Goal: Transaction & Acquisition: Purchase product/service

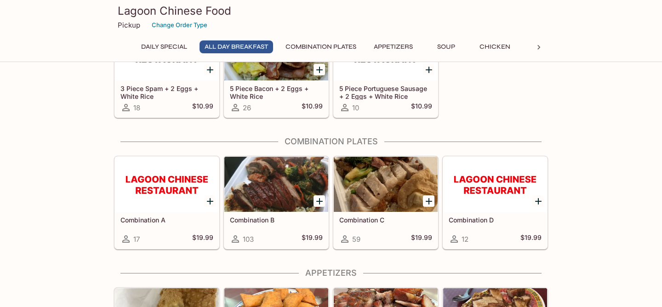
scroll to position [205, 0]
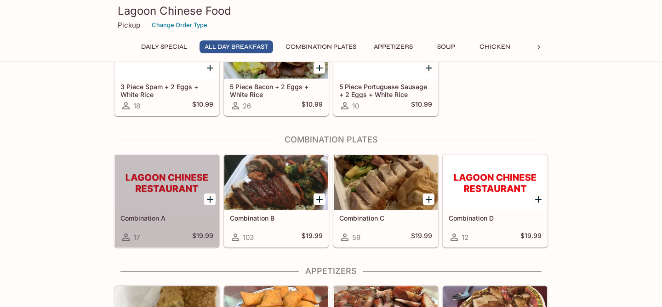
click at [164, 207] on div at bounding box center [167, 182] width 104 height 55
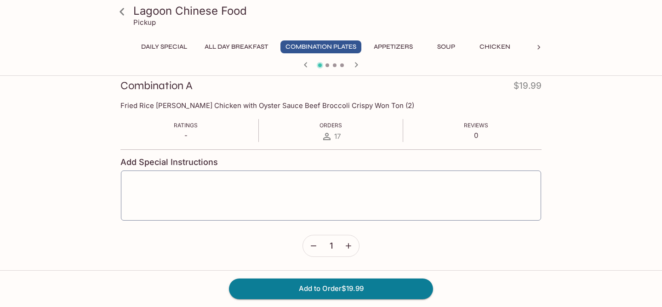
scroll to position [104, 0]
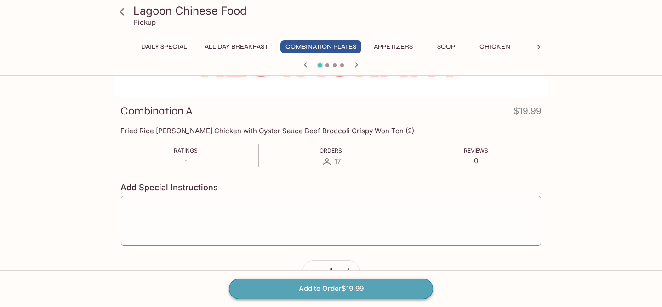
click at [348, 291] on button "Add to Order $19.99" at bounding box center [331, 289] width 204 height 20
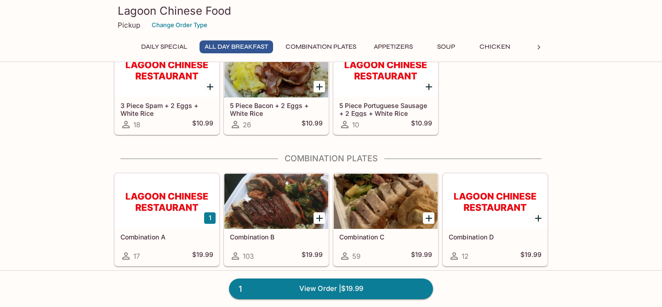
scroll to position [189, 0]
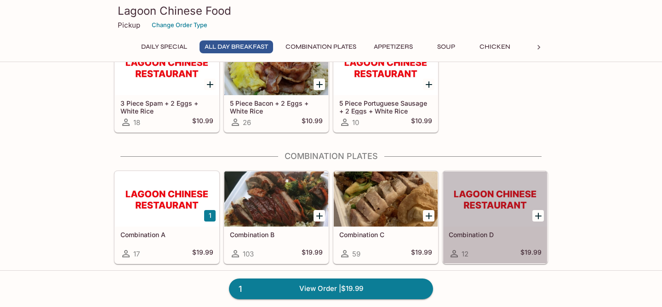
click at [498, 229] on div "Combination D 12 $19.99" at bounding box center [495, 245] width 104 height 37
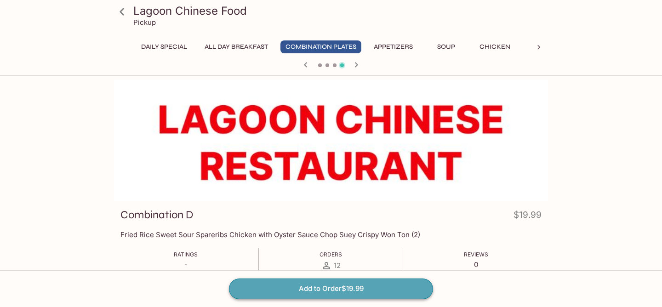
click at [337, 290] on button "Add to Order $19.99" at bounding box center [331, 289] width 204 height 20
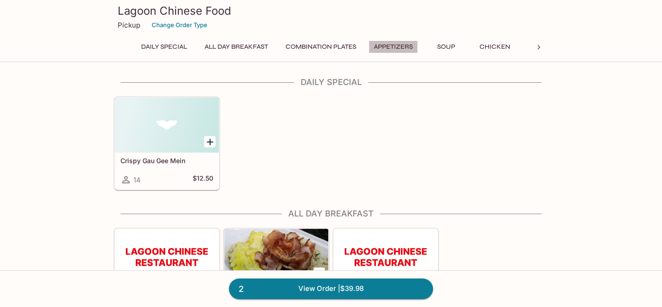
click at [407, 48] on button "Appetizers" at bounding box center [393, 46] width 49 height 13
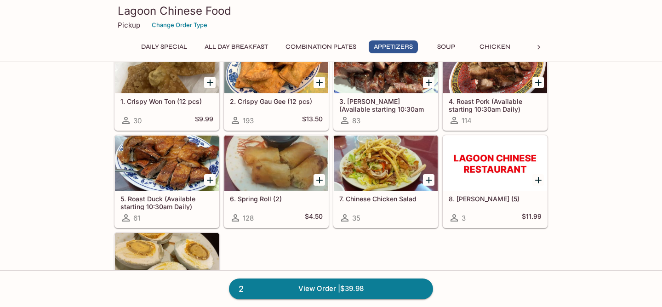
scroll to position [456, 0]
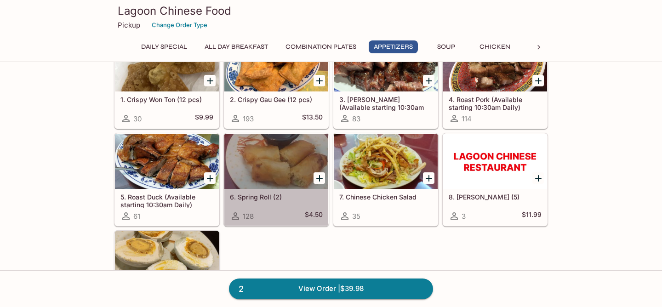
click at [276, 203] on div "6. Spring Roll (2) 128 $4.50" at bounding box center [276, 207] width 104 height 37
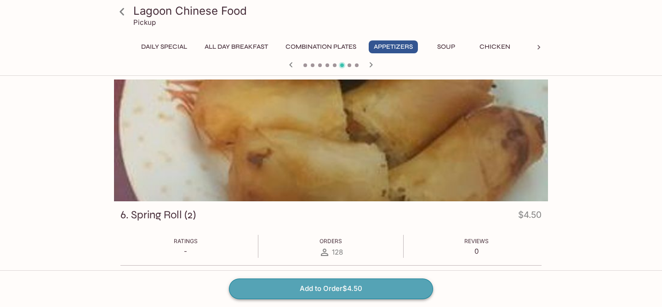
click at [339, 291] on button "Add to Order $4.50" at bounding box center [331, 289] width 204 height 20
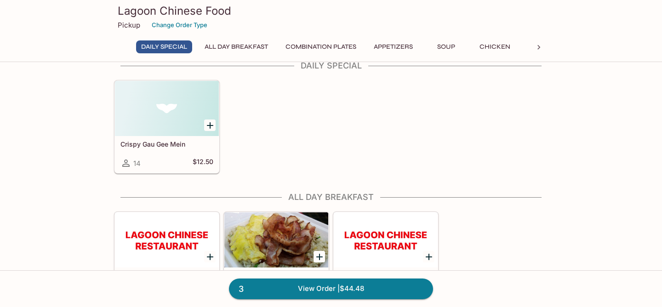
scroll to position [18, 0]
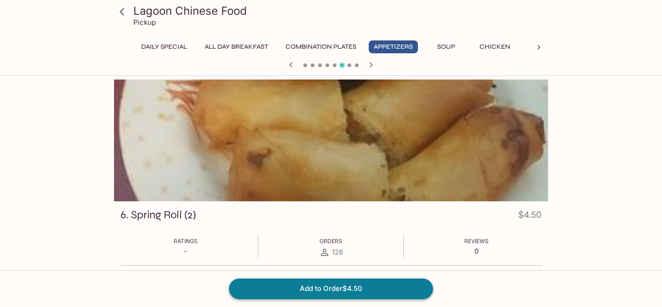
click at [338, 290] on button "Add to Order $4.50" at bounding box center [331, 289] width 204 height 20
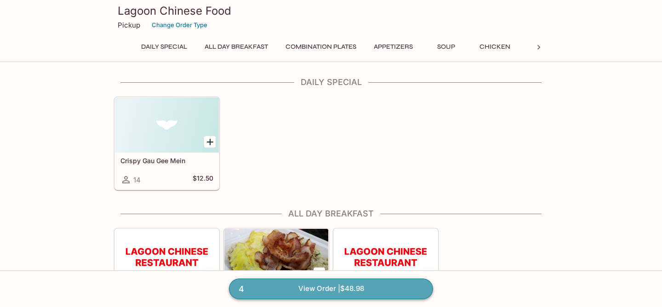
click at [341, 289] on link "4 View Order | $48.98" at bounding box center [331, 289] width 204 height 20
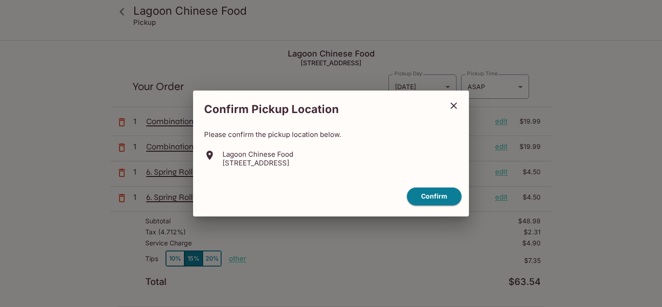
click at [454, 108] on icon "close" at bounding box center [453, 105] width 11 height 11
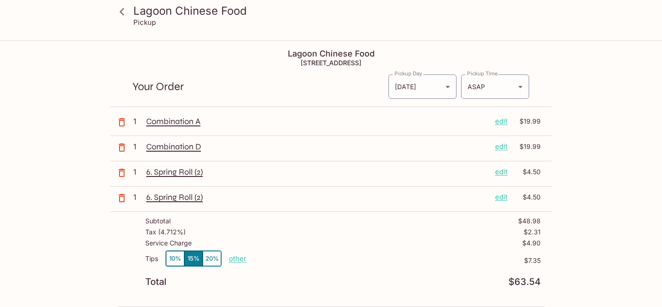
click at [503, 174] on p "edit" at bounding box center [501, 172] width 12 height 10
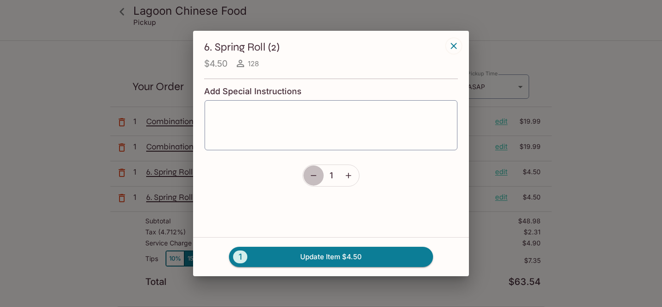
click at [312, 178] on icon "button" at bounding box center [313, 175] width 9 height 9
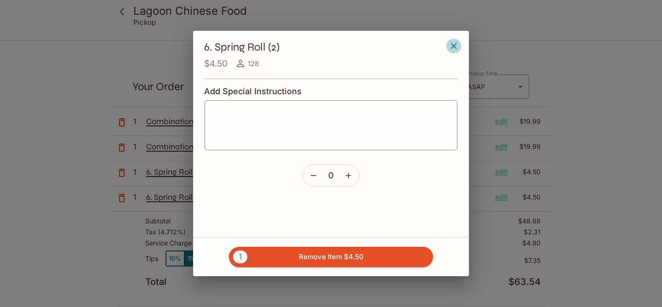
click at [449, 48] on icon "button" at bounding box center [453, 45] width 11 height 11
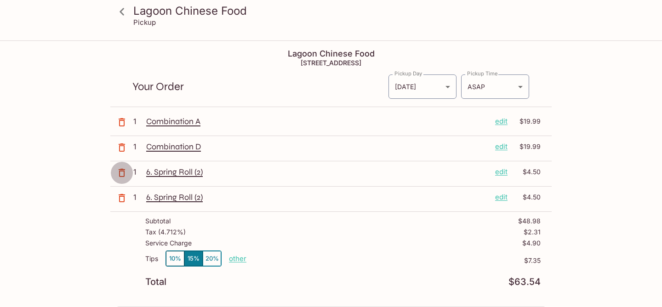
click at [119, 173] on icon "button" at bounding box center [122, 173] width 6 height 8
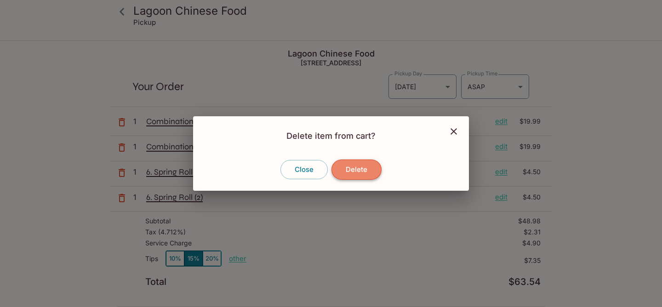
click at [367, 170] on button "Delete" at bounding box center [356, 170] width 50 height 20
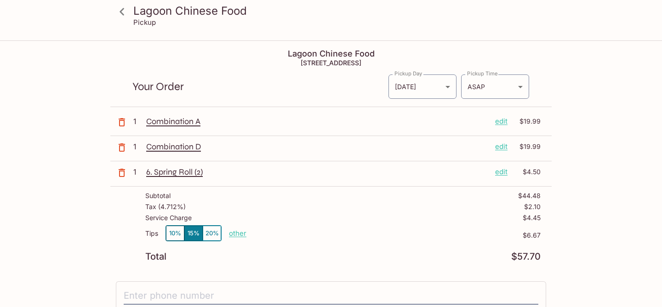
click at [171, 234] on button "10%" at bounding box center [175, 233] width 18 height 15
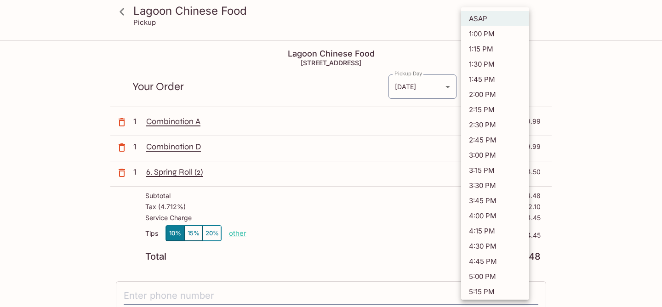
click at [519, 88] on body "Lagoon Chinese Food Pickup Lagoon Chinese Food [STREET_ADDRESS] Your Order Pick…" at bounding box center [331, 194] width 662 height 307
click at [430, 87] on div at bounding box center [331, 153] width 662 height 307
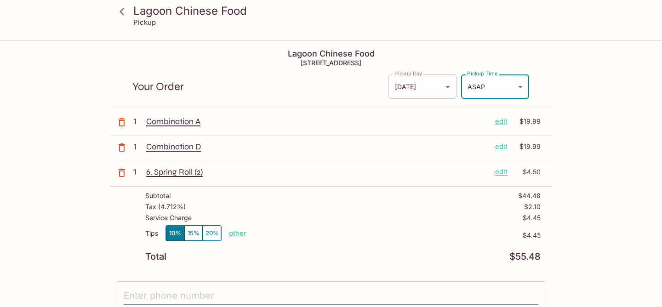
click at [446, 86] on body "Lagoon Chinese Food Pickup Lagoon Chinese Food [STREET_ADDRESS] Your Order Pick…" at bounding box center [331, 194] width 662 height 307
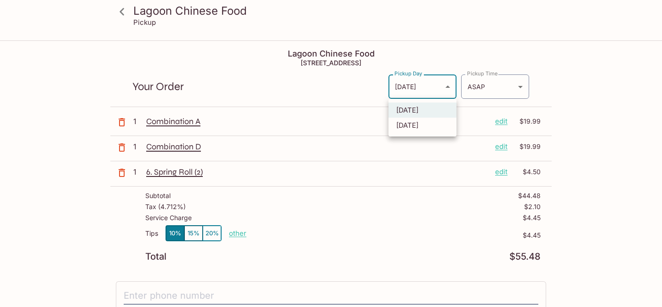
click at [446, 86] on div at bounding box center [331, 153] width 662 height 307
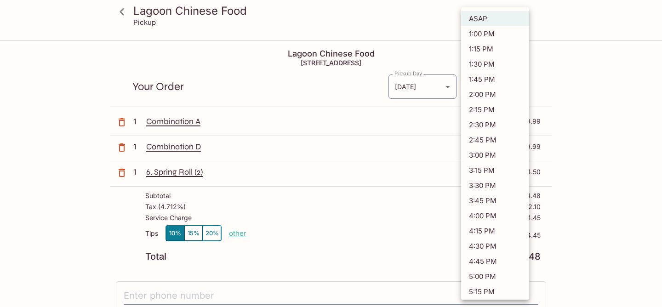
click at [521, 88] on body "Lagoon Chinese Food Pickup Lagoon Chinese Food [STREET_ADDRESS] Your Order Pick…" at bounding box center [331, 194] width 662 height 307
click at [482, 231] on li "4:15 PM" at bounding box center [495, 230] width 68 height 15
type input "[DATE]T02:15:37.000000Z"
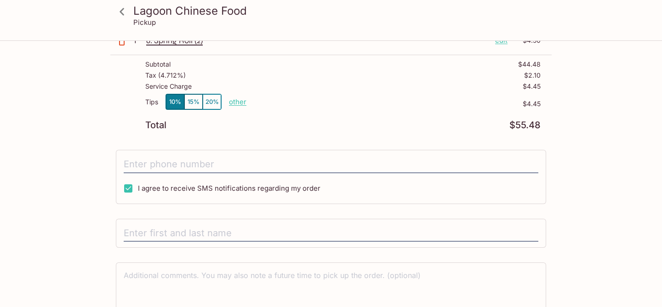
scroll to position [134, 0]
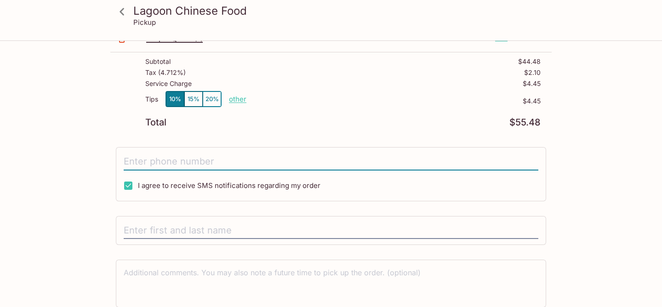
click at [161, 161] on input "tel" at bounding box center [331, 161] width 415 height 17
type input "[PHONE_NUMBER]"
click at [197, 232] on input "text" at bounding box center [331, 230] width 415 height 17
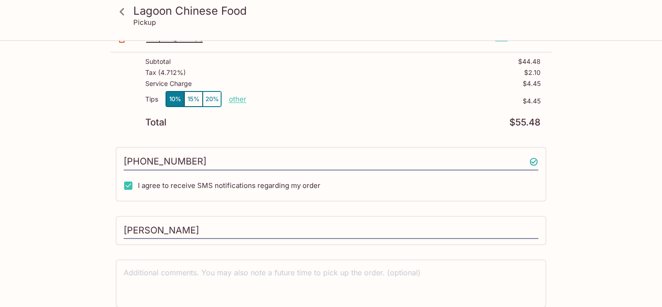
click at [74, 239] on div "Lagoon Chinese Food Pickup Lagoon Chinese Food [STREET_ADDRESS] Your Order Pick…" at bounding box center [331, 126] width 588 height 438
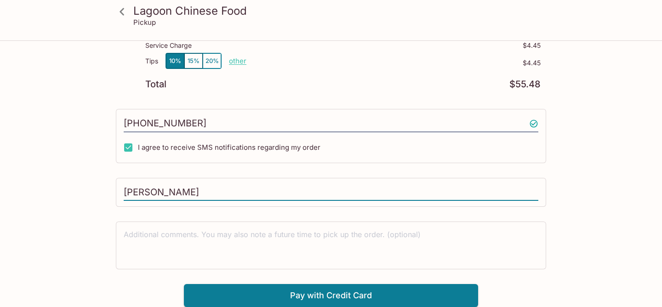
click at [201, 192] on input "[PERSON_NAME]" at bounding box center [331, 192] width 415 height 17
type input "N"
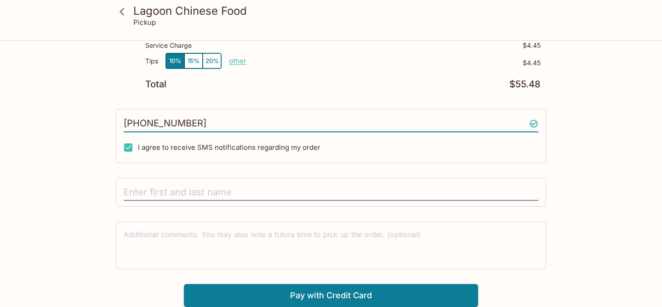
click at [212, 125] on input "[PHONE_NUMBER]" at bounding box center [331, 123] width 415 height 17
type input "("
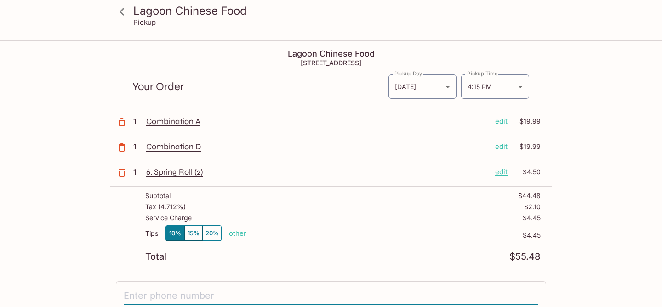
click at [122, 125] on icon "button" at bounding box center [121, 122] width 11 height 11
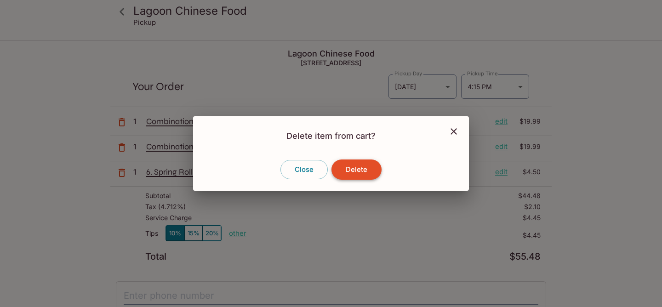
click at [365, 168] on button "Delete" at bounding box center [356, 170] width 50 height 20
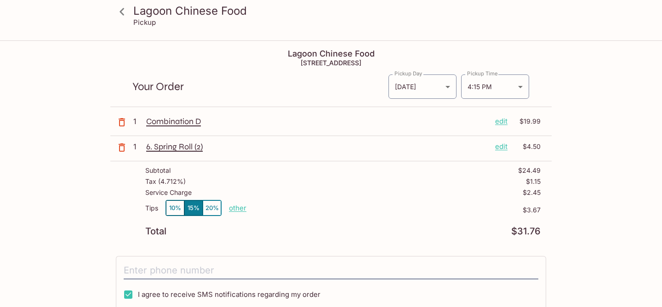
click at [121, 123] on icon "button" at bounding box center [121, 122] width 11 height 11
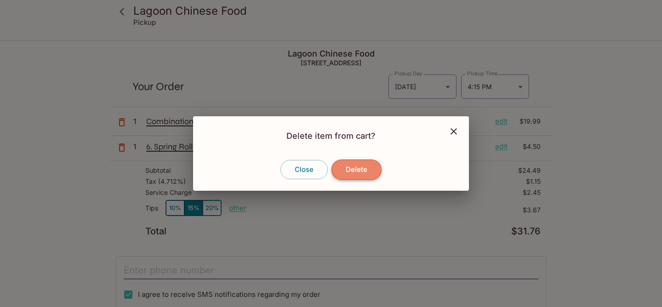
click at [358, 172] on button "Delete" at bounding box center [356, 170] width 50 height 20
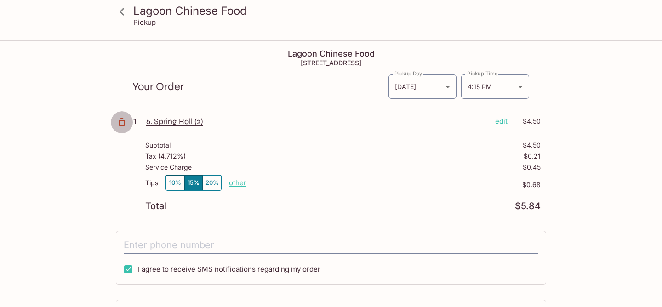
click at [123, 123] on icon "button" at bounding box center [121, 122] width 11 height 11
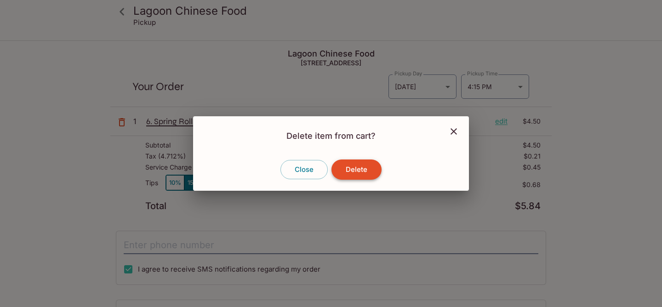
click at [357, 169] on button "Delete" at bounding box center [356, 170] width 50 height 20
